Goal: Transaction & Acquisition: Purchase product/service

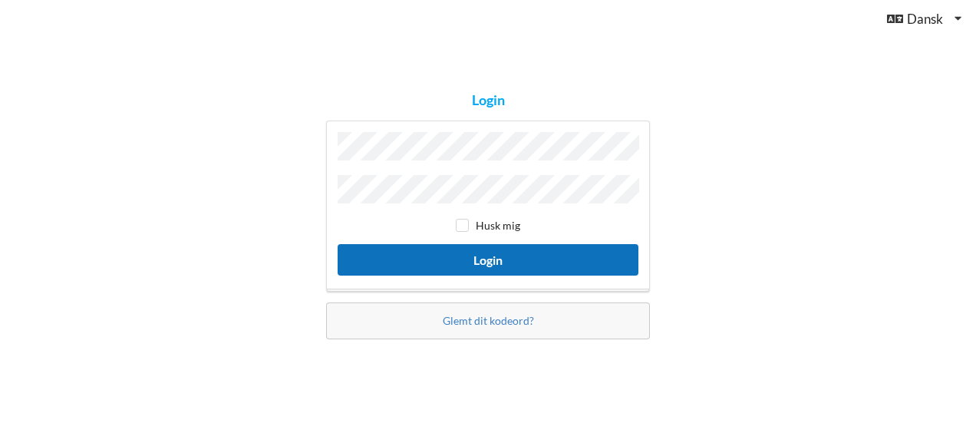
click at [475, 259] on button "Login" at bounding box center [488, 259] width 301 height 31
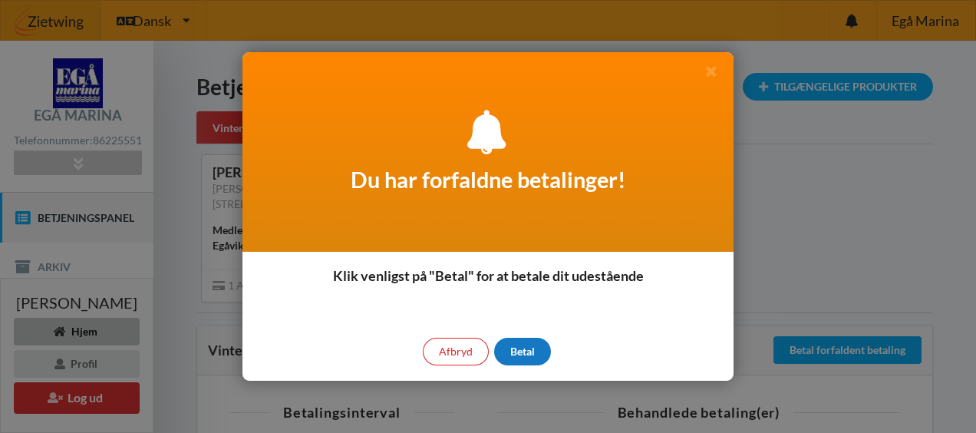
click at [524, 347] on div "Betal" at bounding box center [522, 352] width 57 height 28
